Goal: Task Accomplishment & Management: Manage account settings

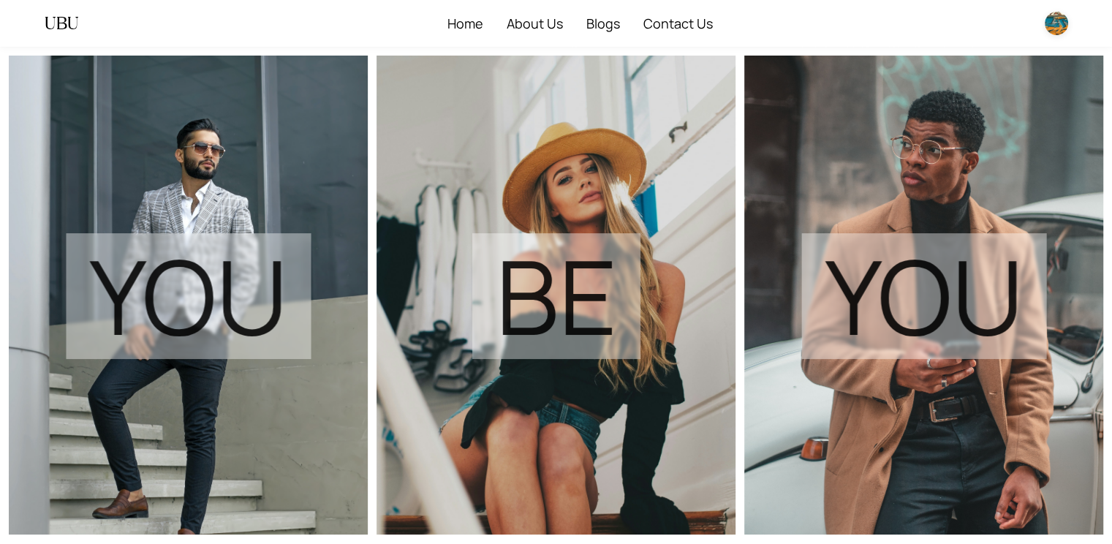
click at [1061, 29] on img at bounding box center [1055, 23] width 23 height 23
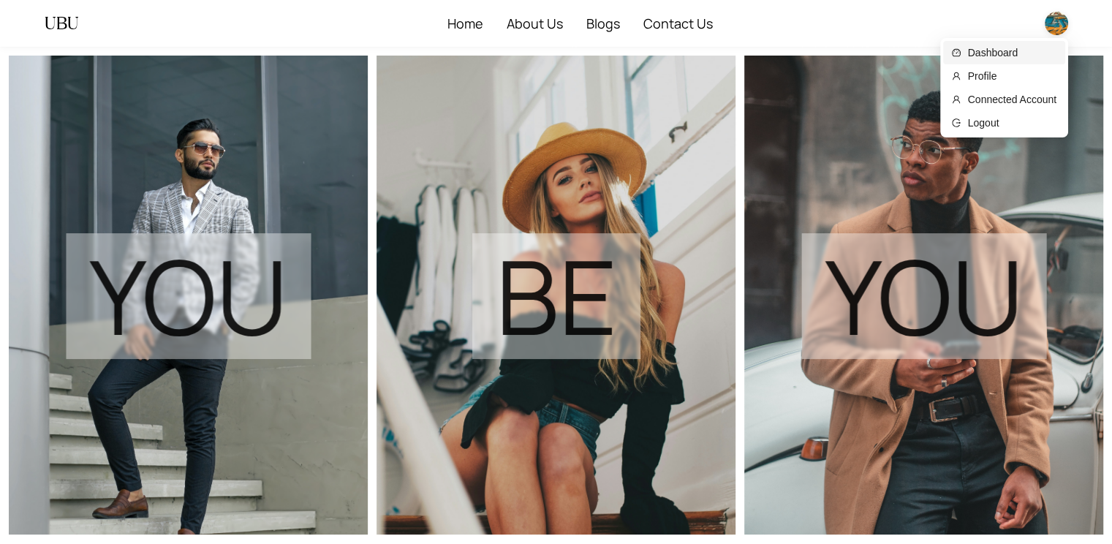
click at [1032, 55] on span "Dashboard" at bounding box center [1012, 53] width 88 height 16
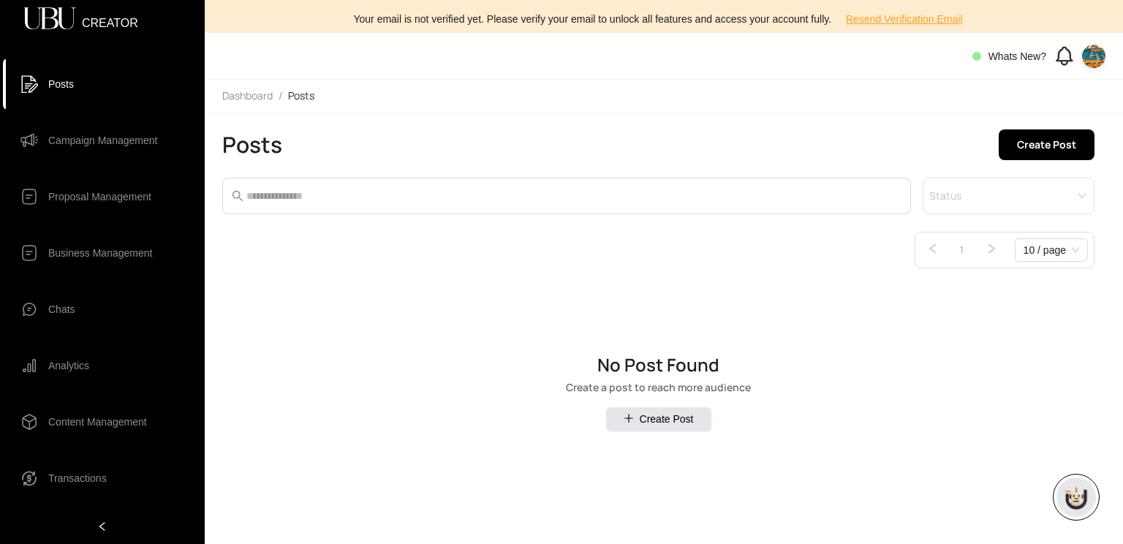
click at [92, 192] on span "Proposal Management" at bounding box center [99, 196] width 103 height 29
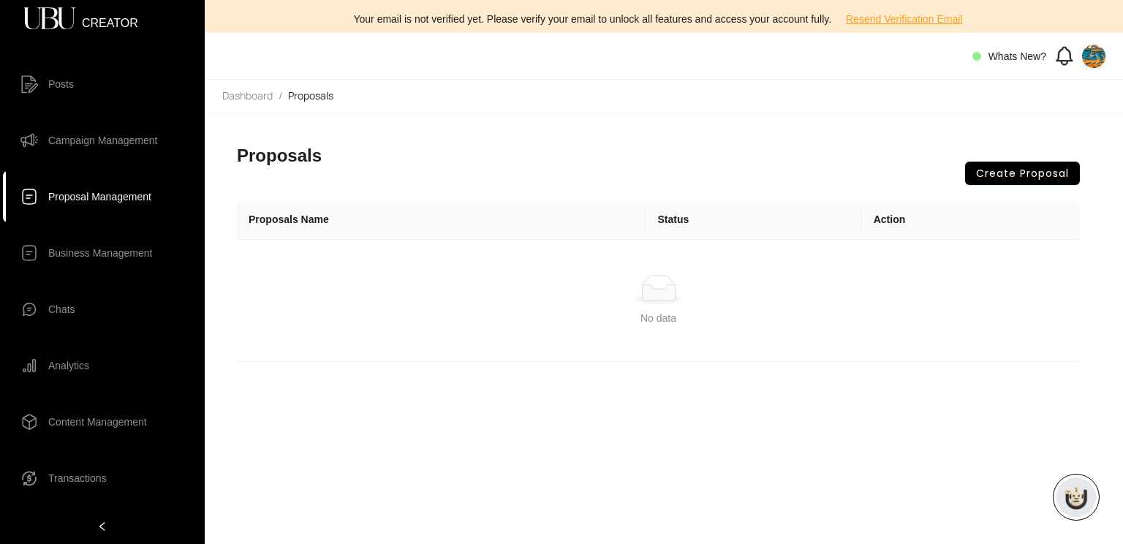
click at [130, 149] on span "Campaign Management" at bounding box center [102, 140] width 109 height 29
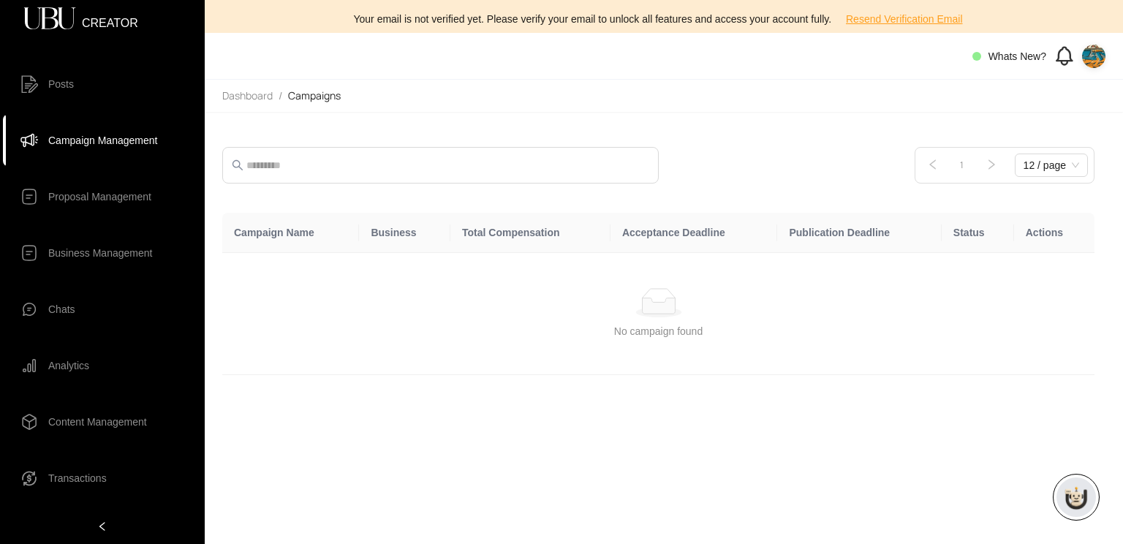
click at [123, 194] on span "Proposal Management" at bounding box center [99, 196] width 103 height 29
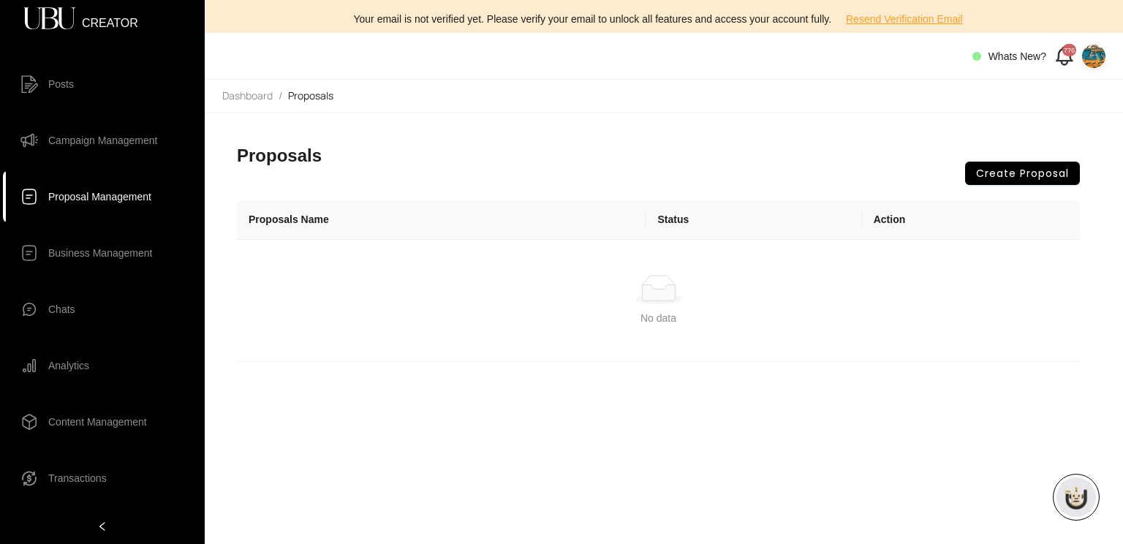
click at [1096, 57] on img at bounding box center [1093, 56] width 23 height 23
click at [1060, 137] on span "Logout" at bounding box center [1049, 132] width 88 height 16
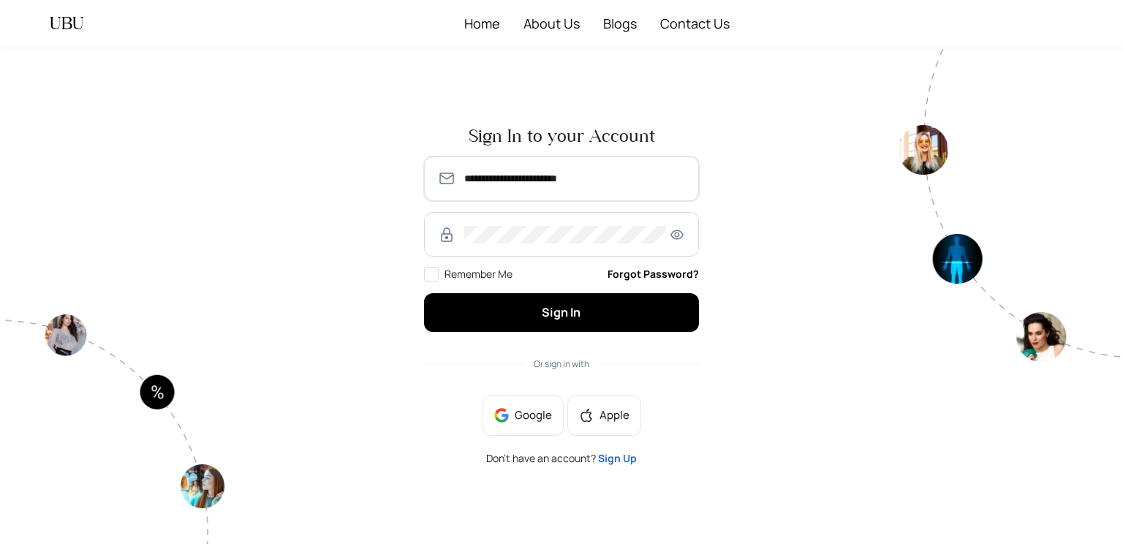
click at [537, 181] on input "**********" at bounding box center [574, 179] width 221 height 18
type input "**********"
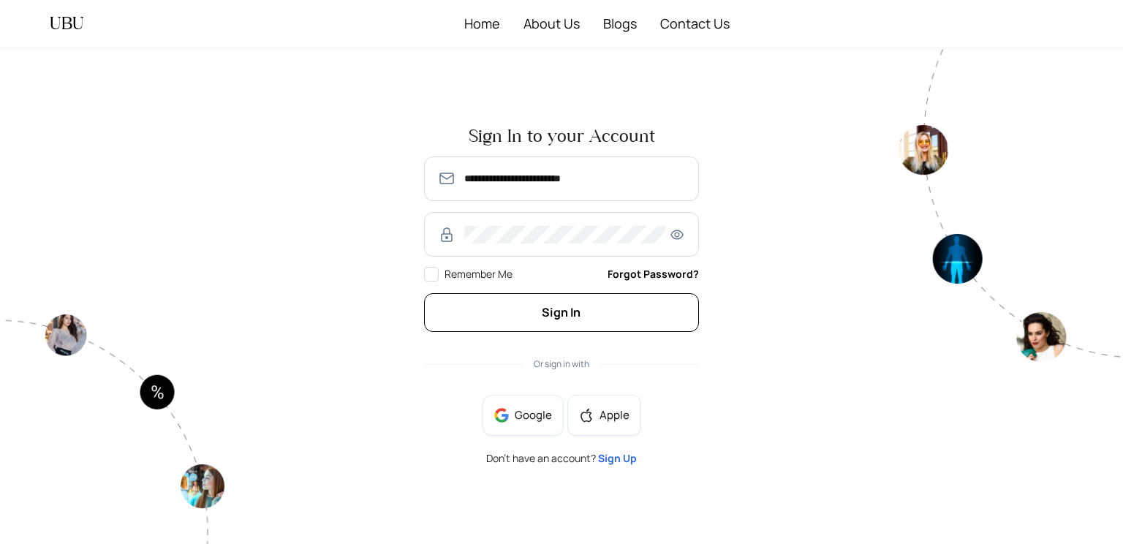
click at [539, 309] on button "Sign In" at bounding box center [561, 312] width 275 height 39
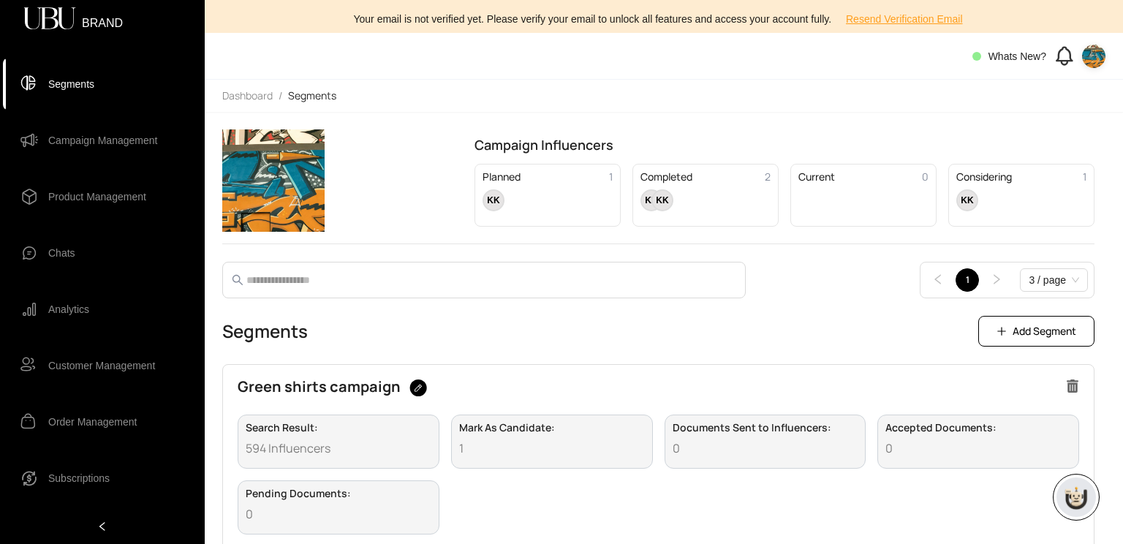
click at [111, 200] on span "Product Management" at bounding box center [97, 196] width 98 height 29
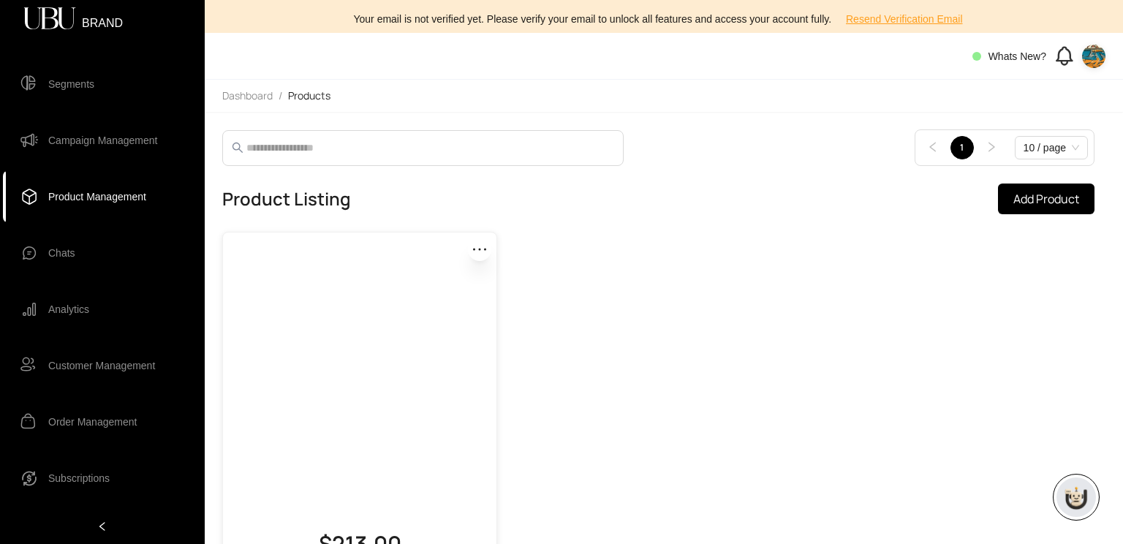
click at [477, 257] on icon "ellipsis" at bounding box center [480, 249] width 18 height 18
click at [451, 306] on span "Delete" at bounding box center [464, 307] width 29 height 16
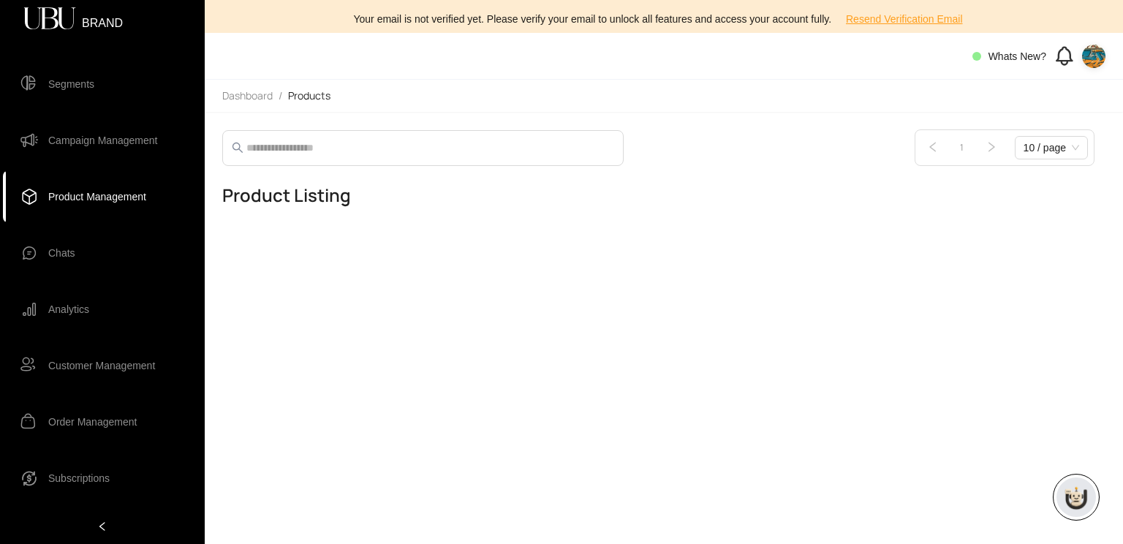
click at [88, 145] on span "Campaign Management" at bounding box center [102, 140] width 109 height 29
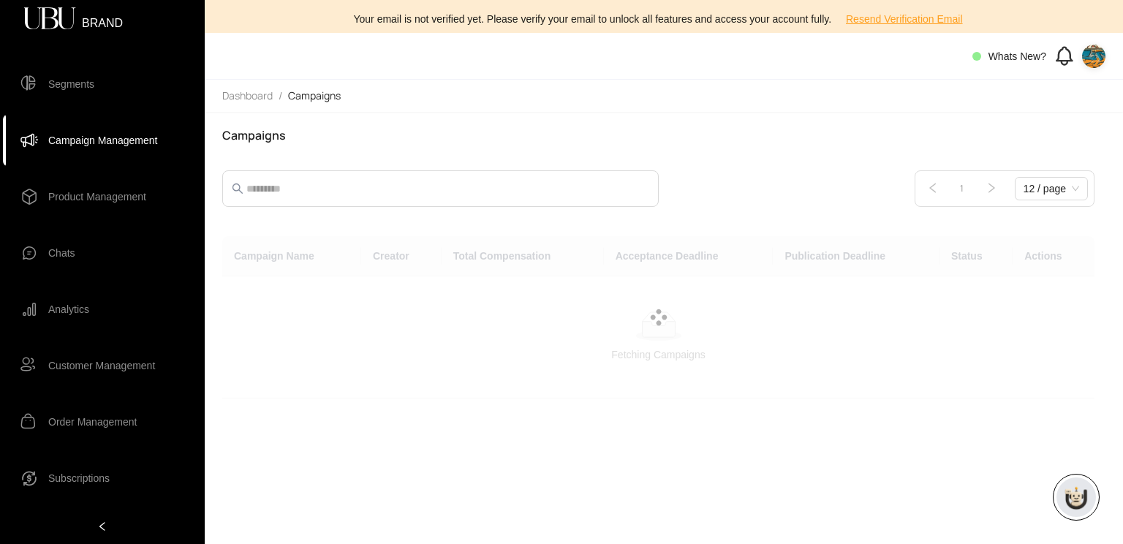
click at [60, 196] on span "Product Management" at bounding box center [97, 196] width 98 height 29
